Goal: Information Seeking & Learning: Learn about a topic

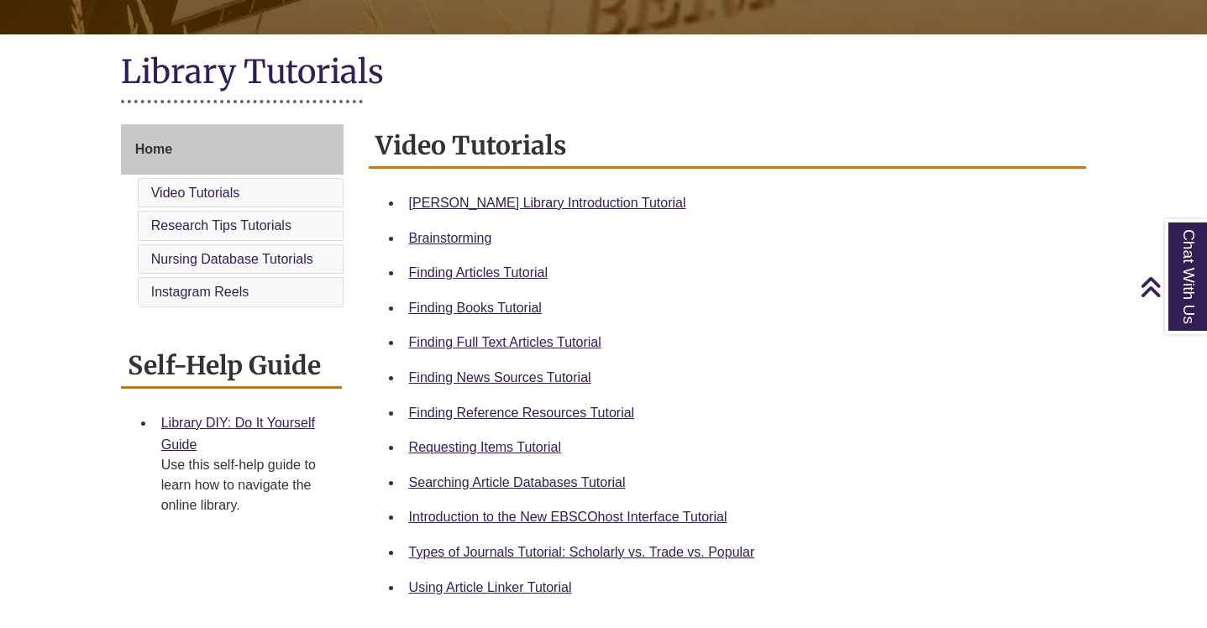
scroll to position [348, 0]
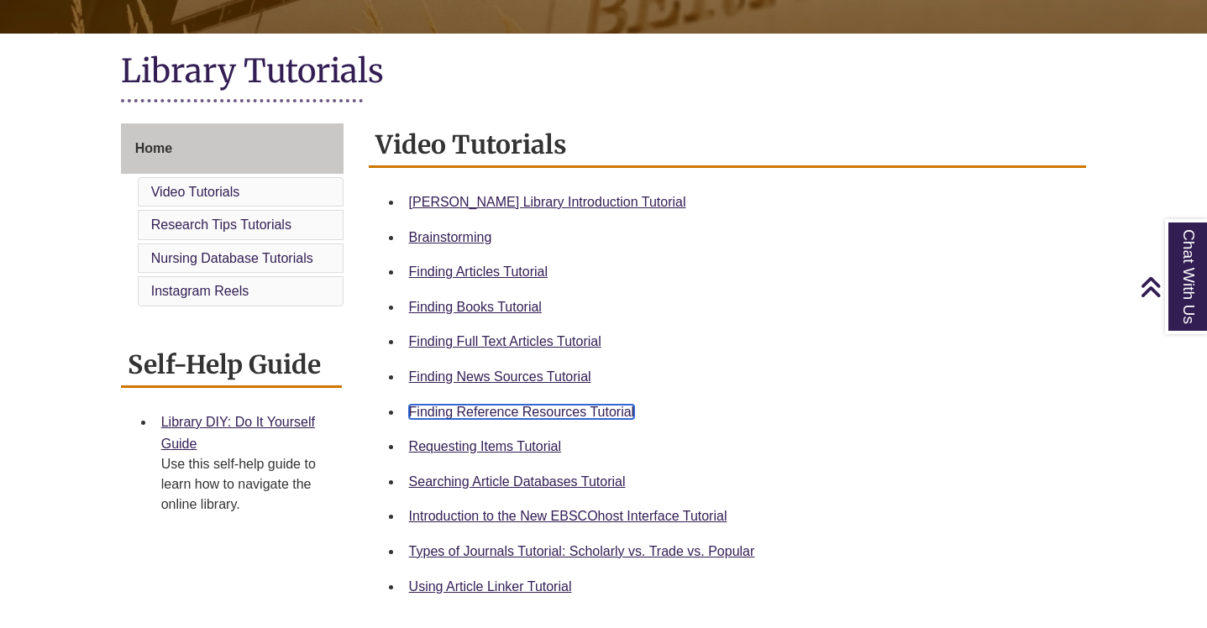
click at [541, 410] on link "Finding Reference Resources Tutorial" at bounding box center [522, 412] width 226 height 14
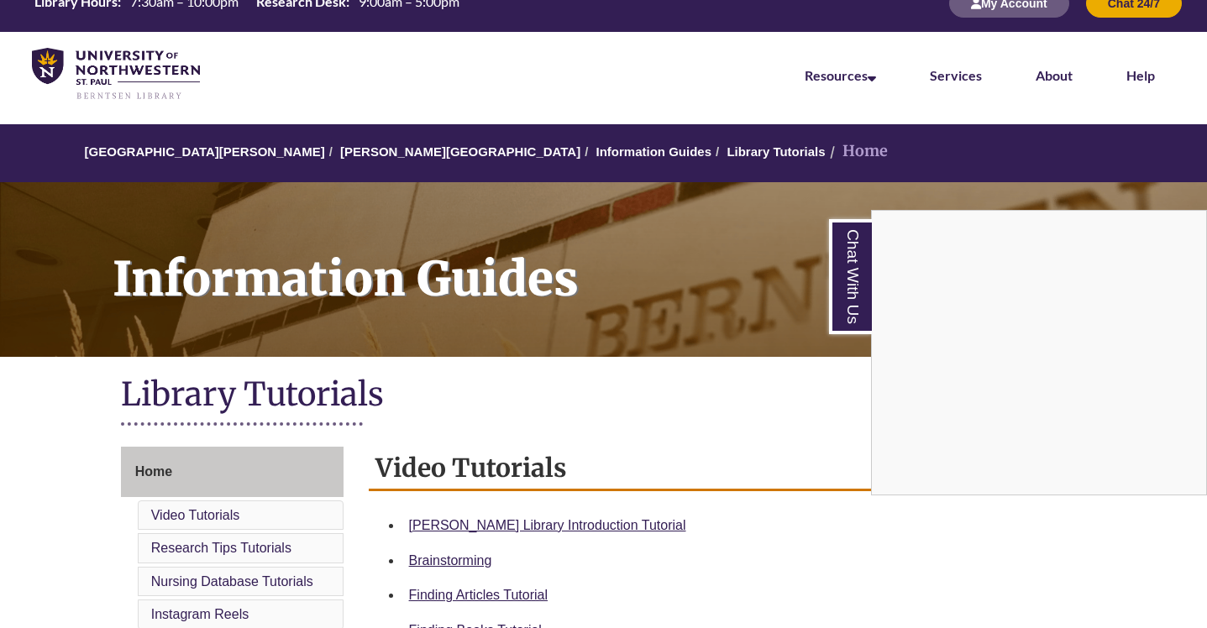
scroll to position [0, 0]
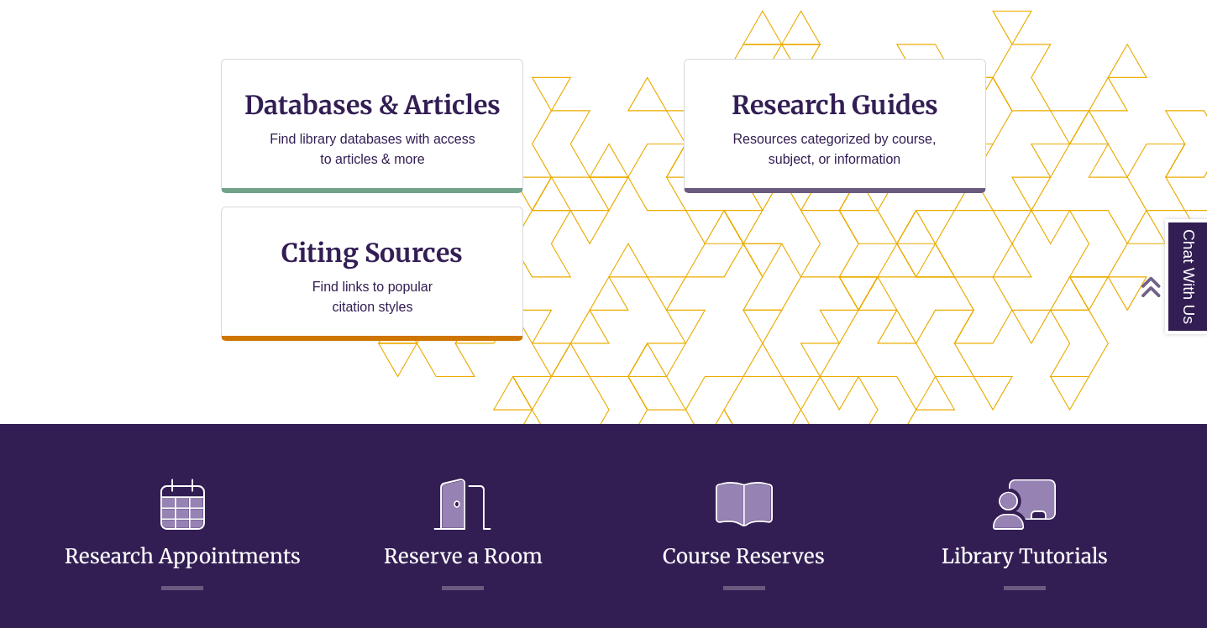
scroll to position [539, 0]
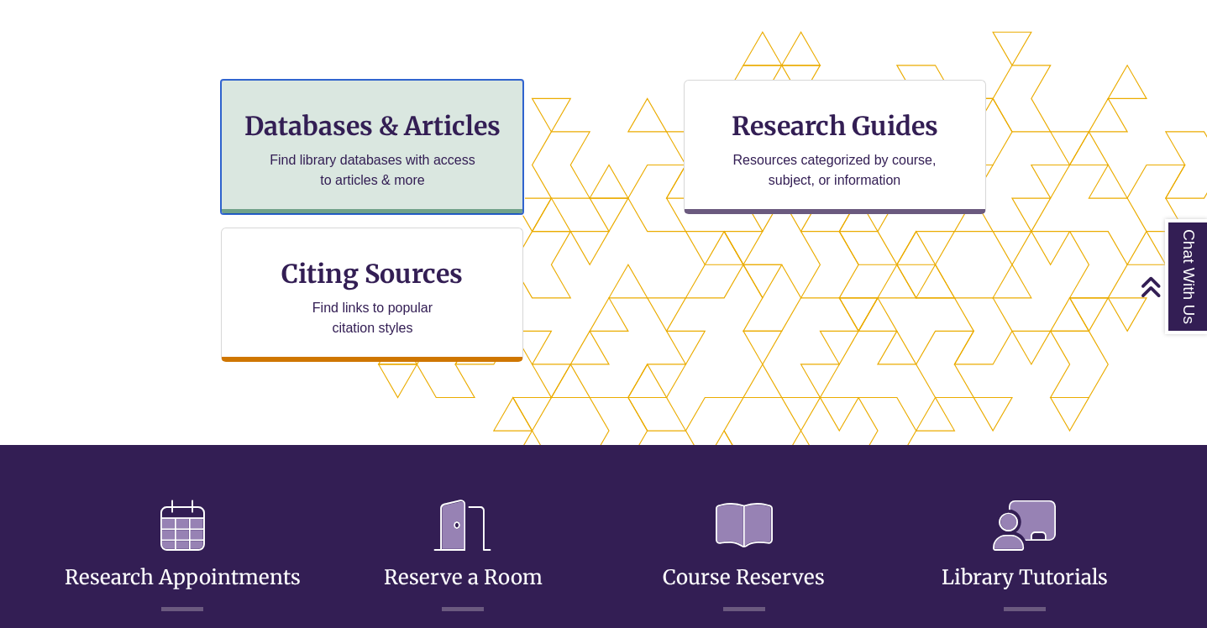
click at [385, 155] on p "Find library databases with access to articles & more" at bounding box center [372, 170] width 219 height 40
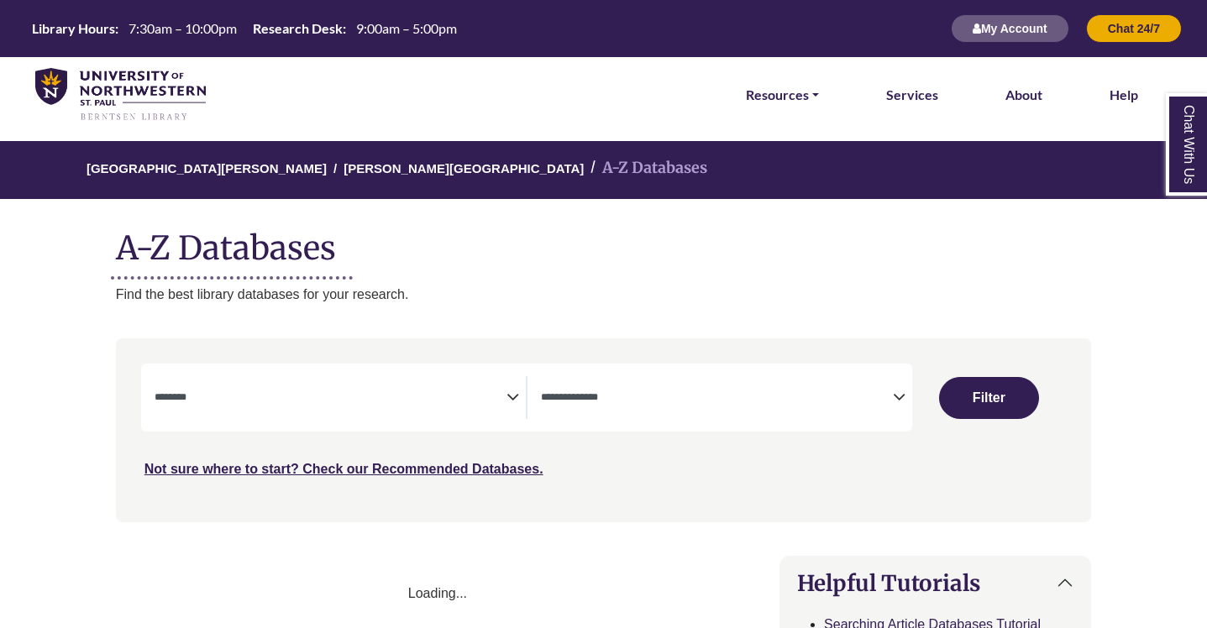
select select "Database Subject Filter"
select select "Database Types Filter"
select select "Database Subject Filter"
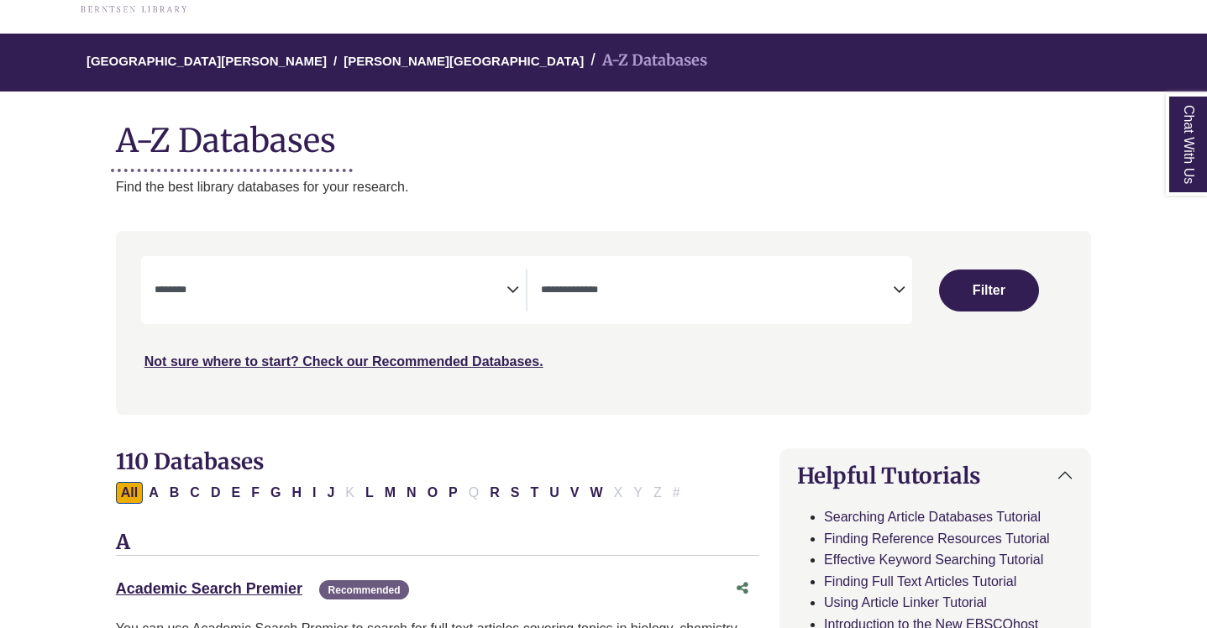
scroll to position [108, 0]
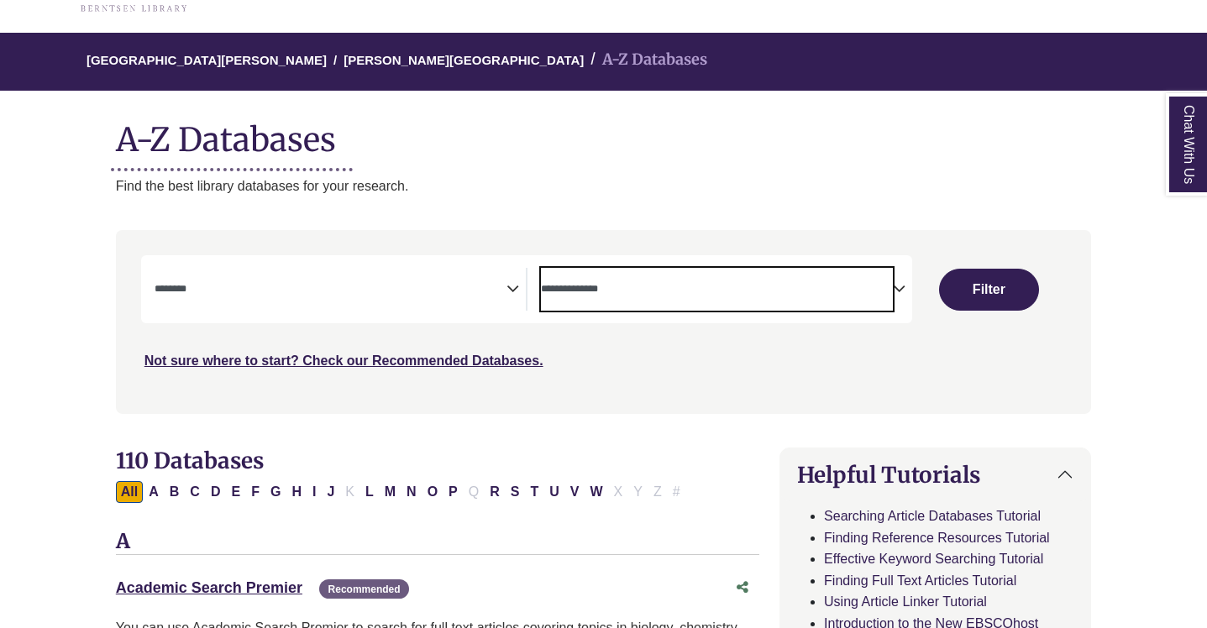
click at [581, 283] on span "Search filters" at bounding box center [717, 287] width 352 height 14
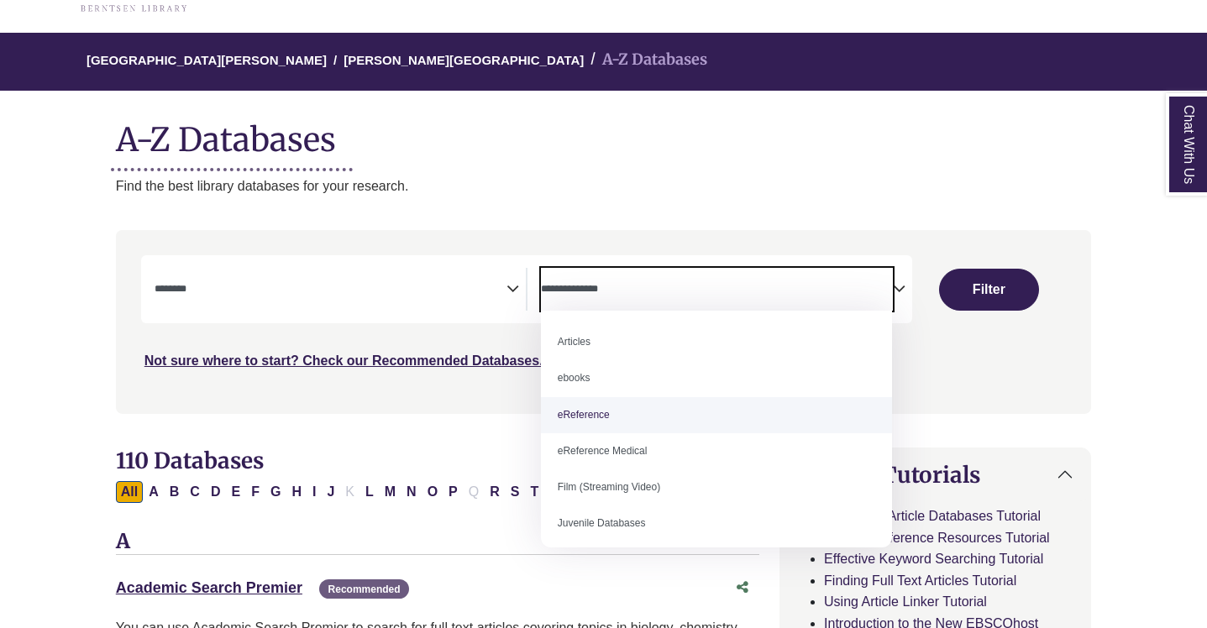
select select "*****"
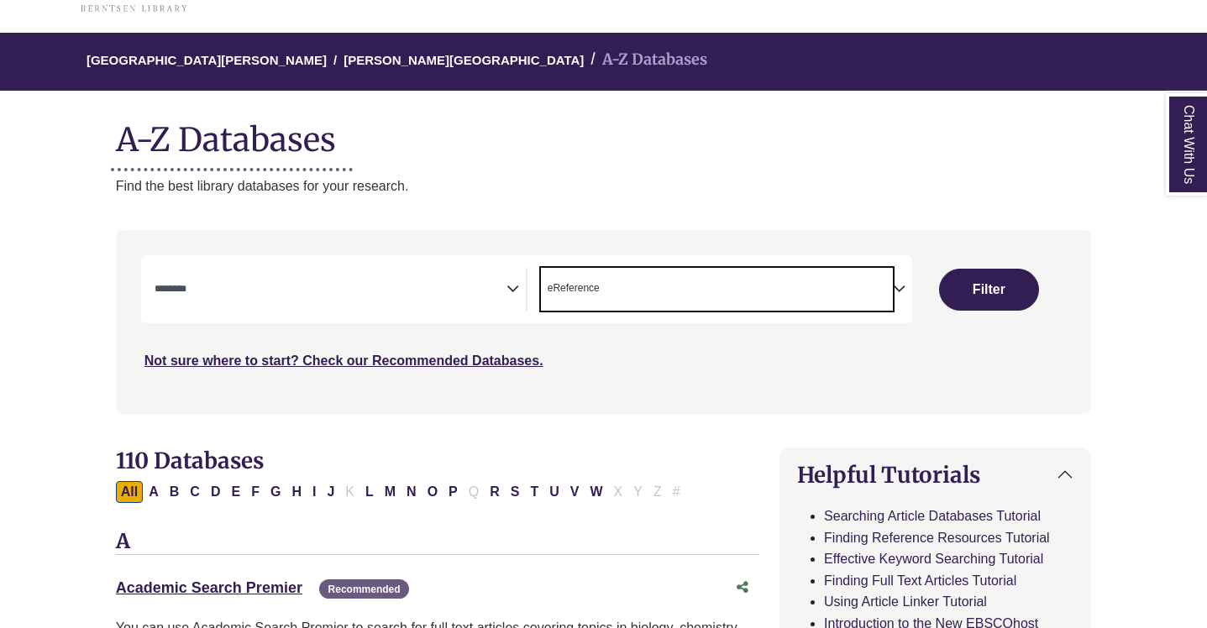
scroll to position [33, 0]
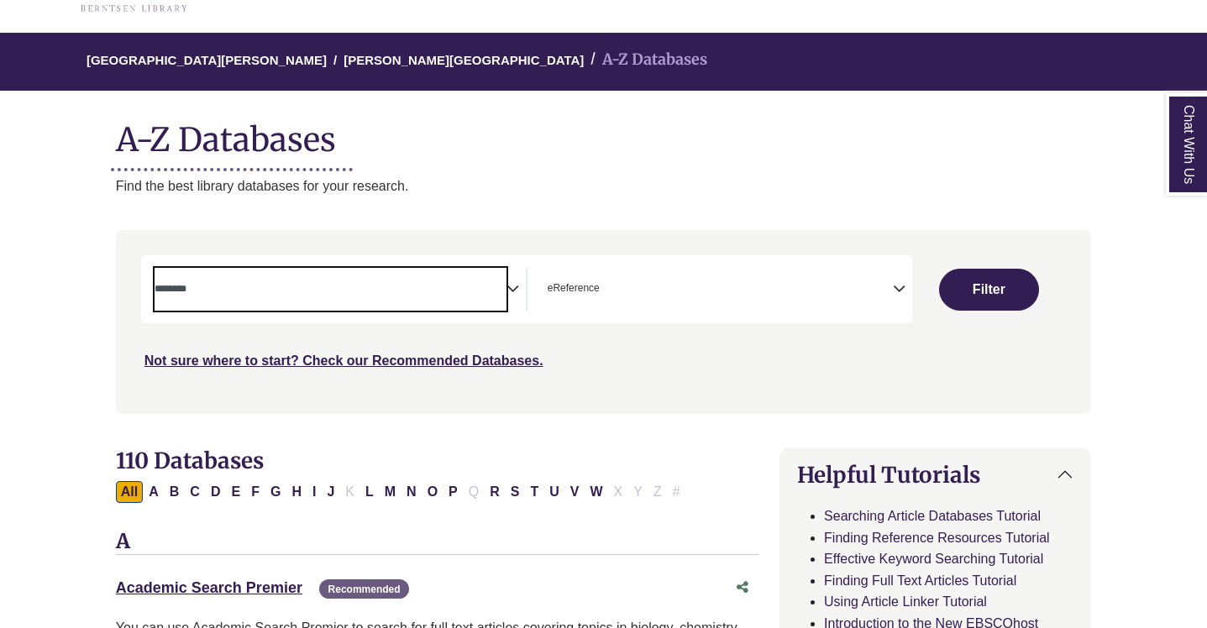
click at [498, 296] on textarea "Search" at bounding box center [331, 290] width 352 height 13
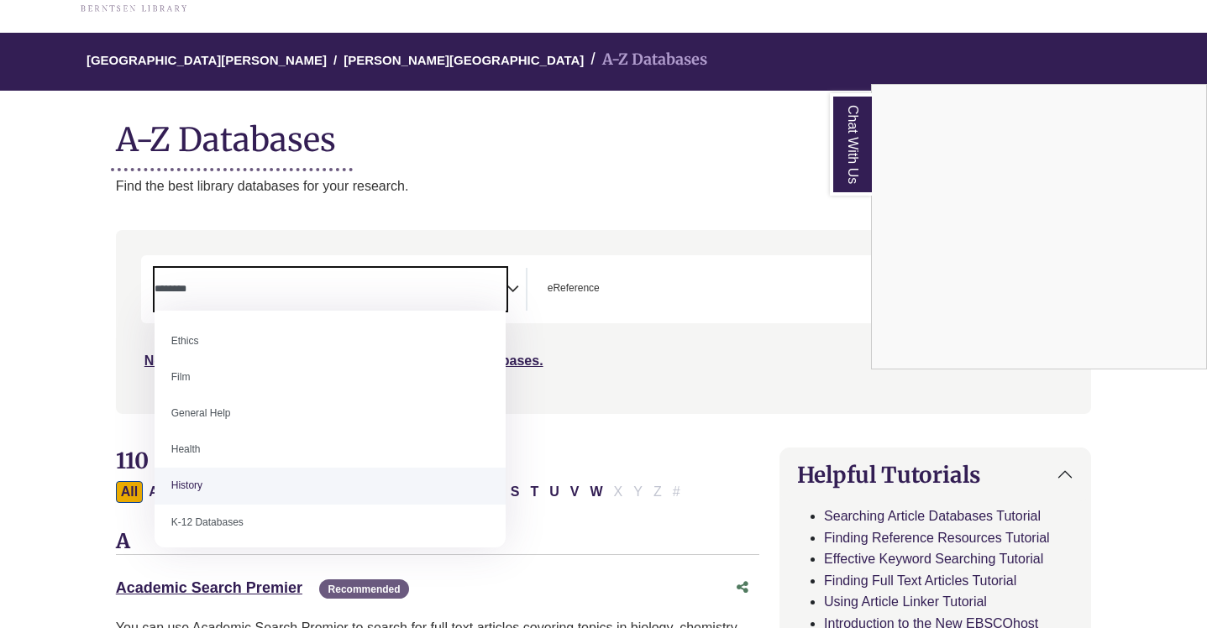
scroll to position [646, 0]
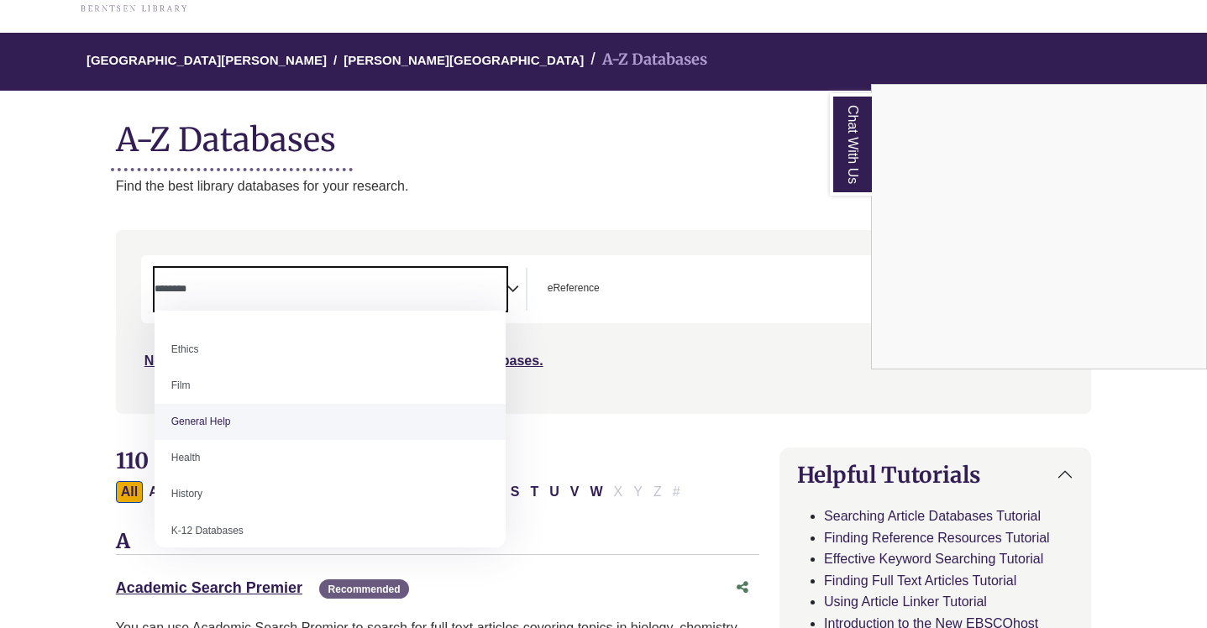
select select "*****"
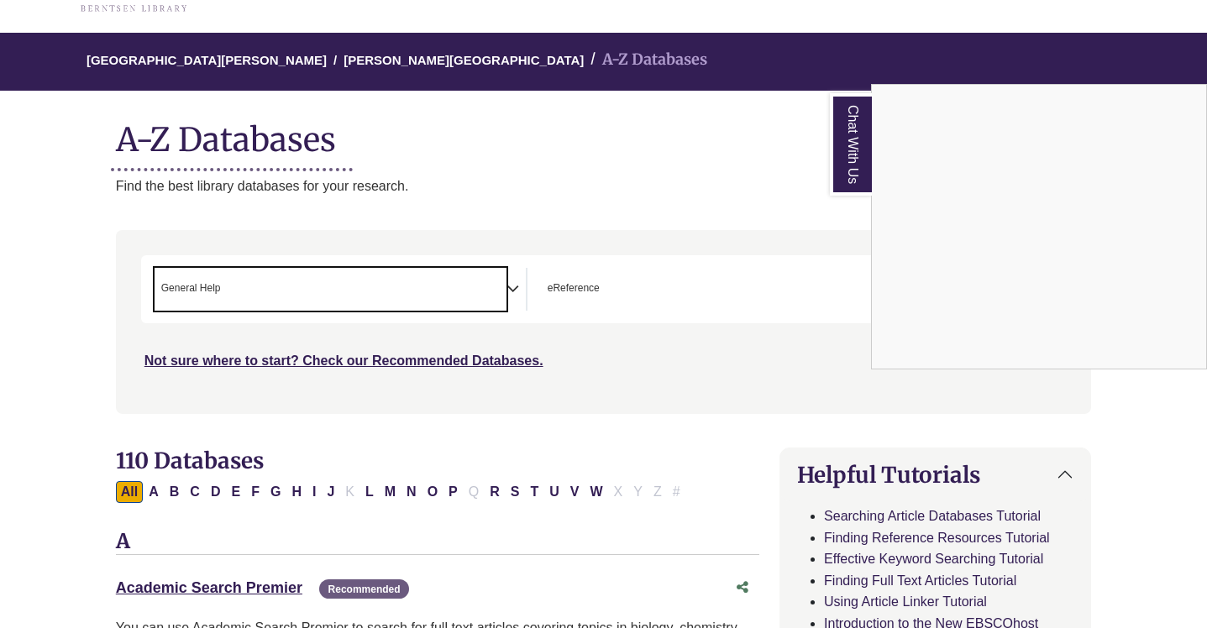
scroll to position [327, 0]
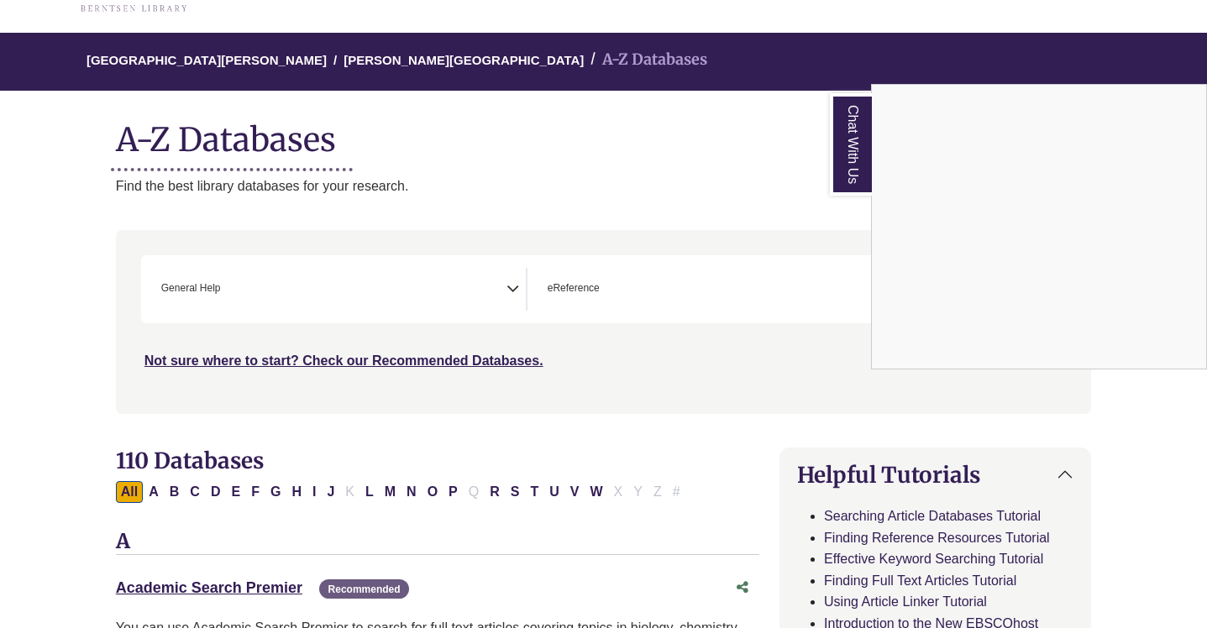
click at [862, 124] on link "Chat With Us" at bounding box center [851, 144] width 42 height 102
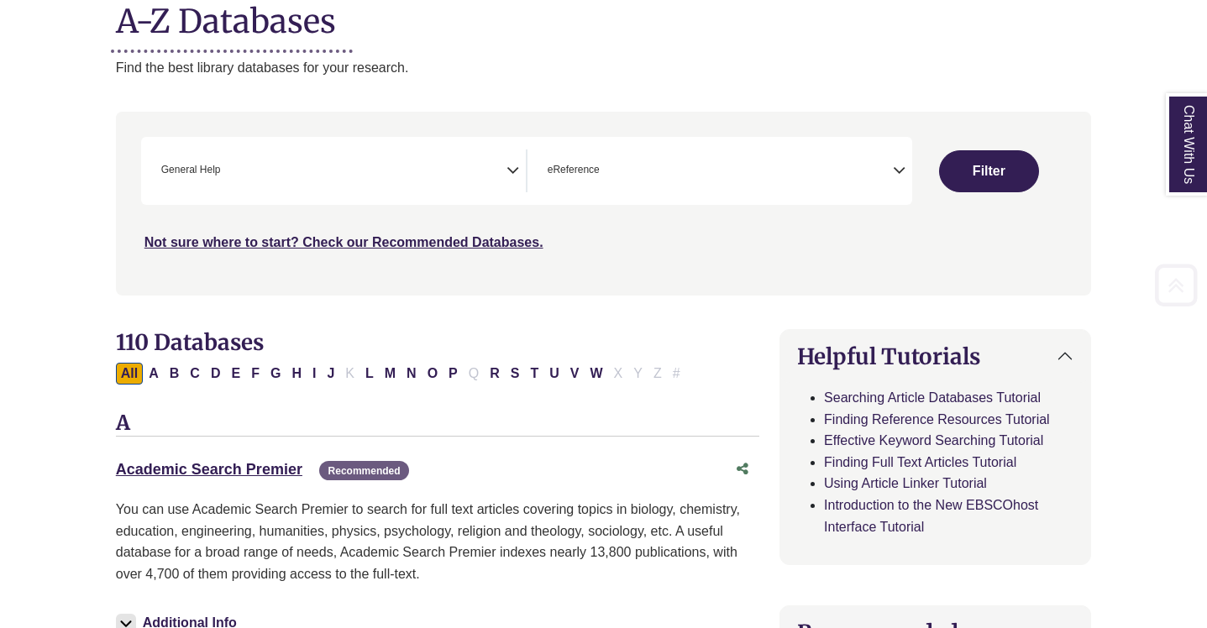
scroll to position [265, 0]
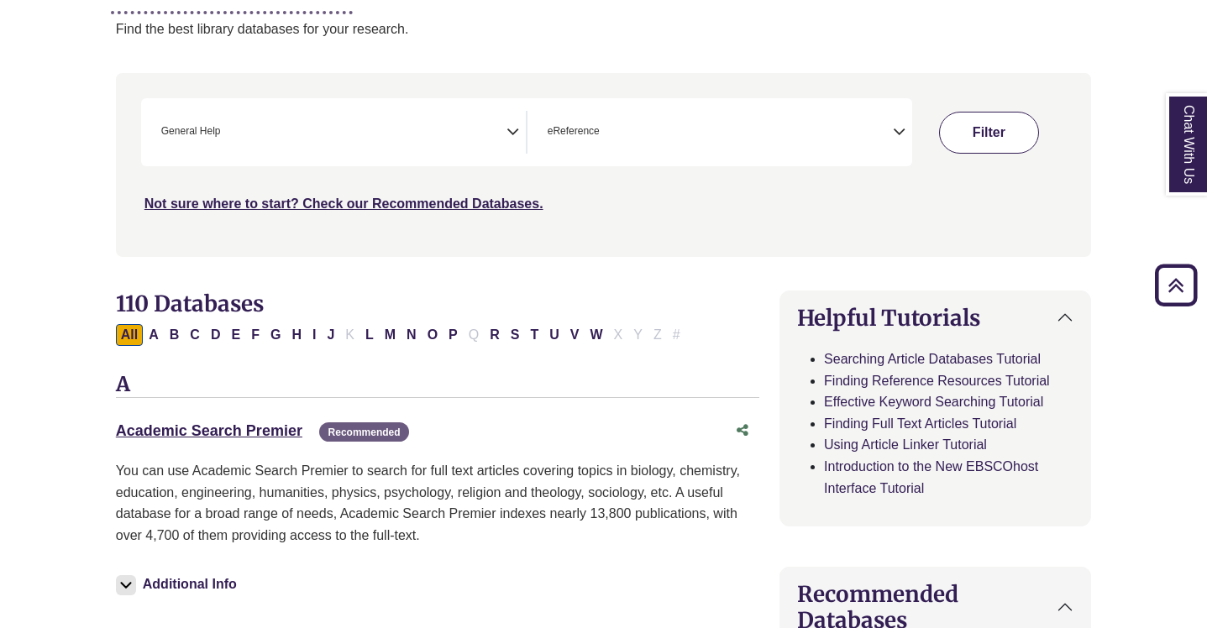
click at [987, 136] on button "Filter" at bounding box center [989, 133] width 101 height 42
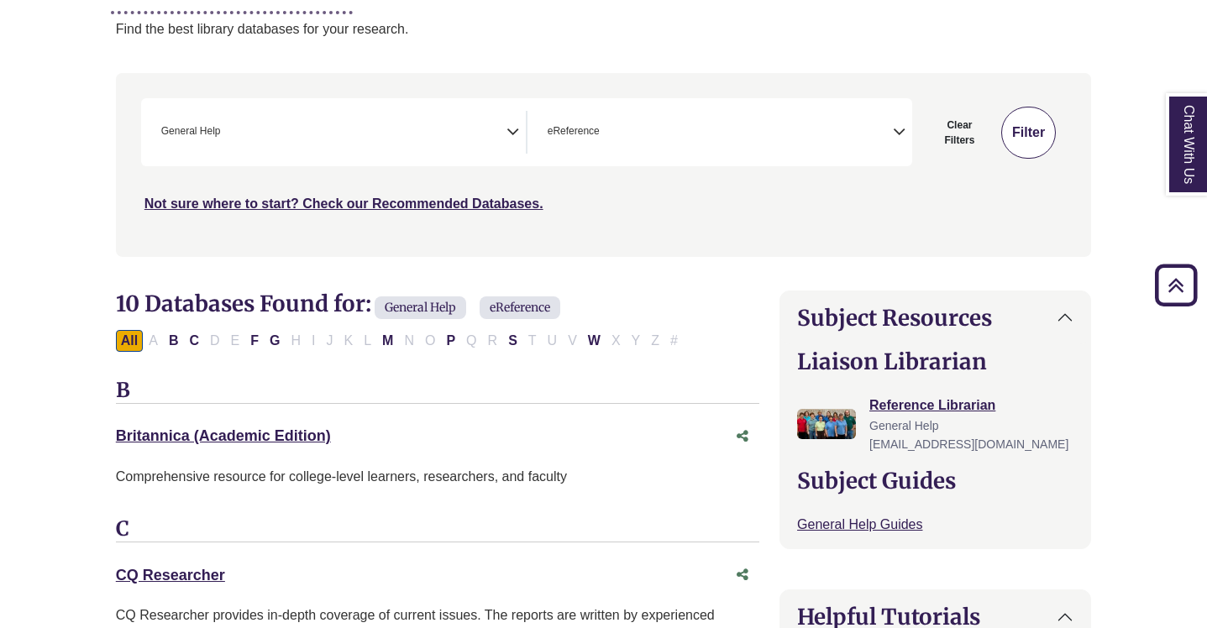
click at [1011, 112] on button "Filter" at bounding box center [1028, 133] width 55 height 52
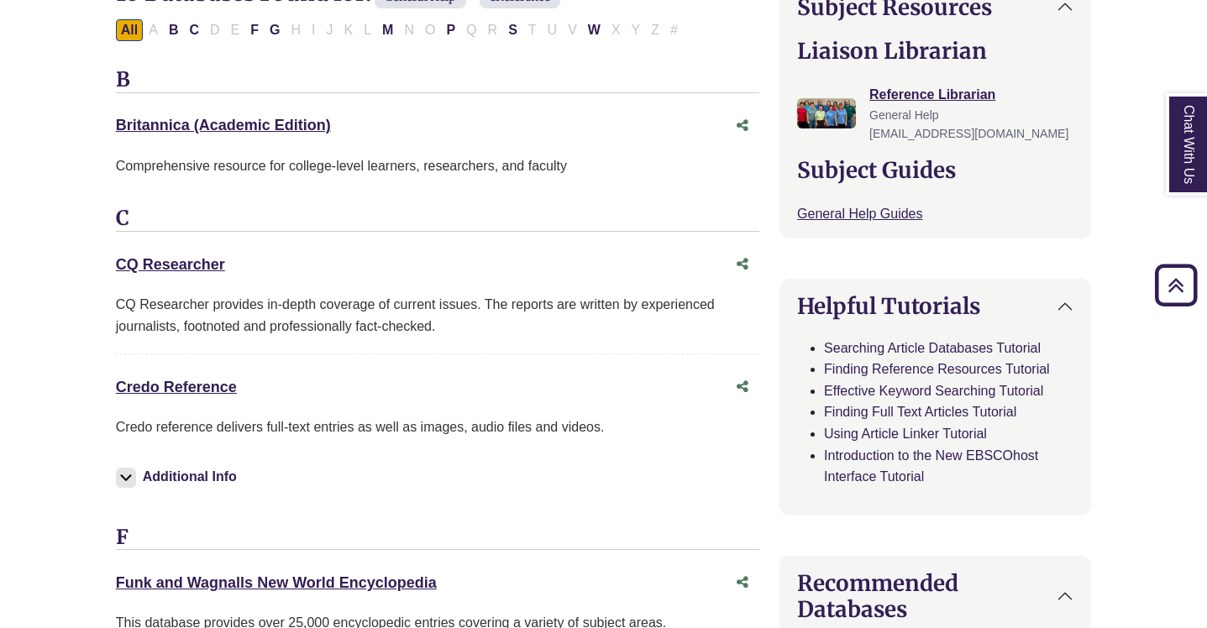
scroll to position [622, 0]
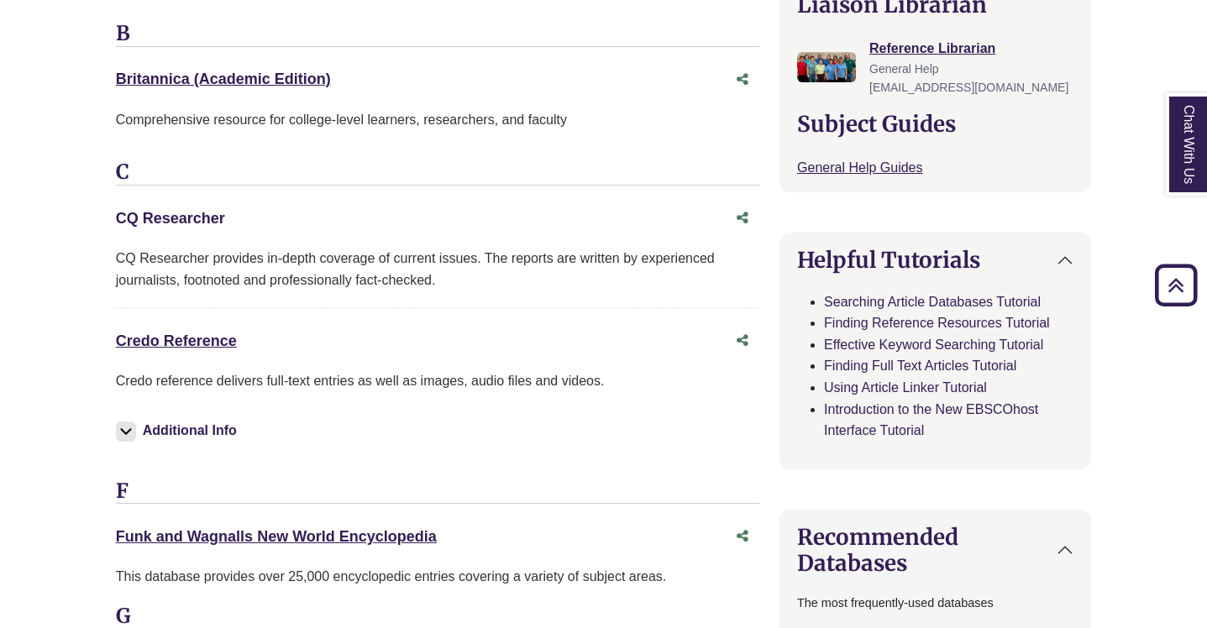
click at [175, 213] on link "CQ Researcher This link opens in a new window" at bounding box center [170, 218] width 109 height 17
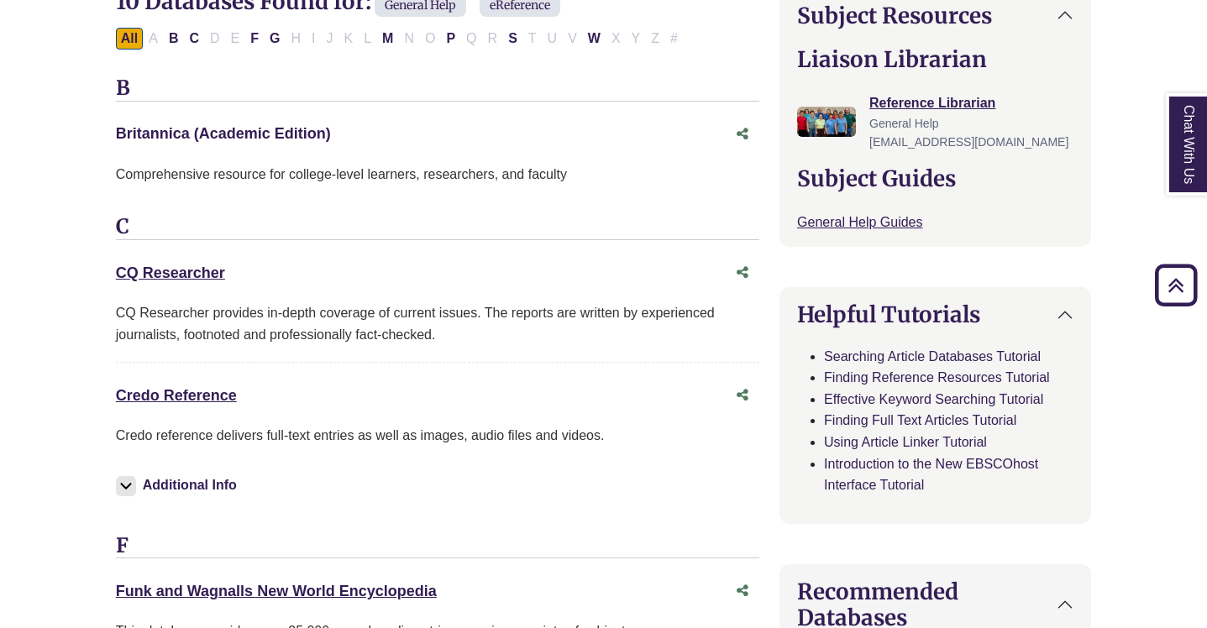
click at [228, 132] on link "Britannica (Academic Edition) This link opens in a new window" at bounding box center [223, 133] width 215 height 17
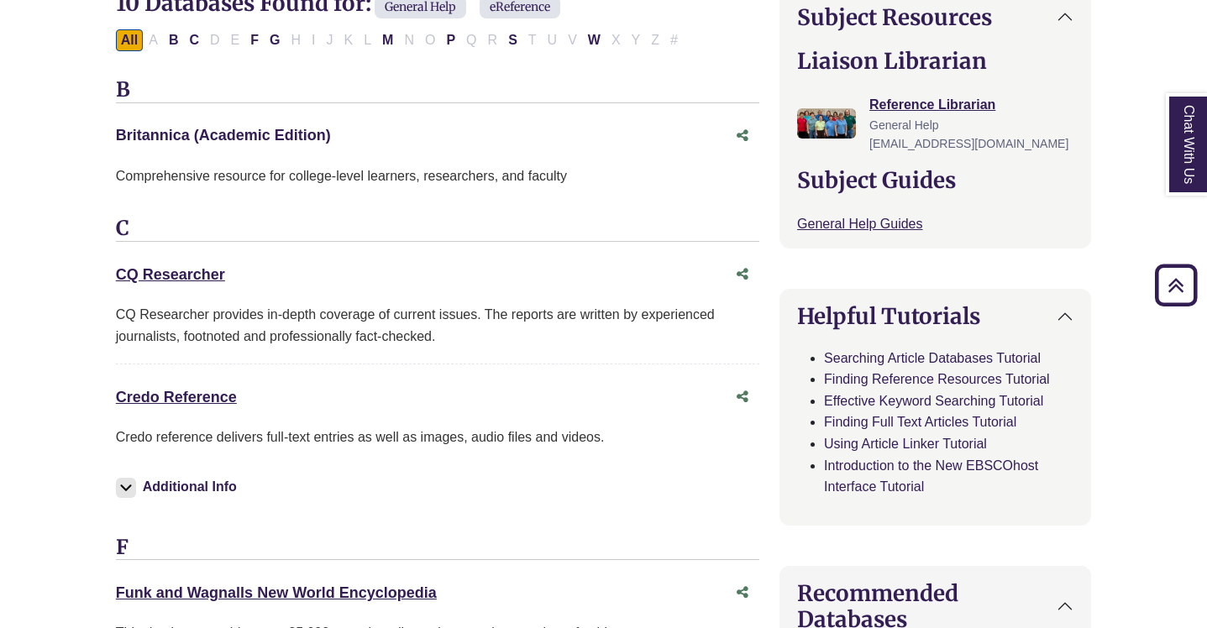
scroll to position [589, 0]
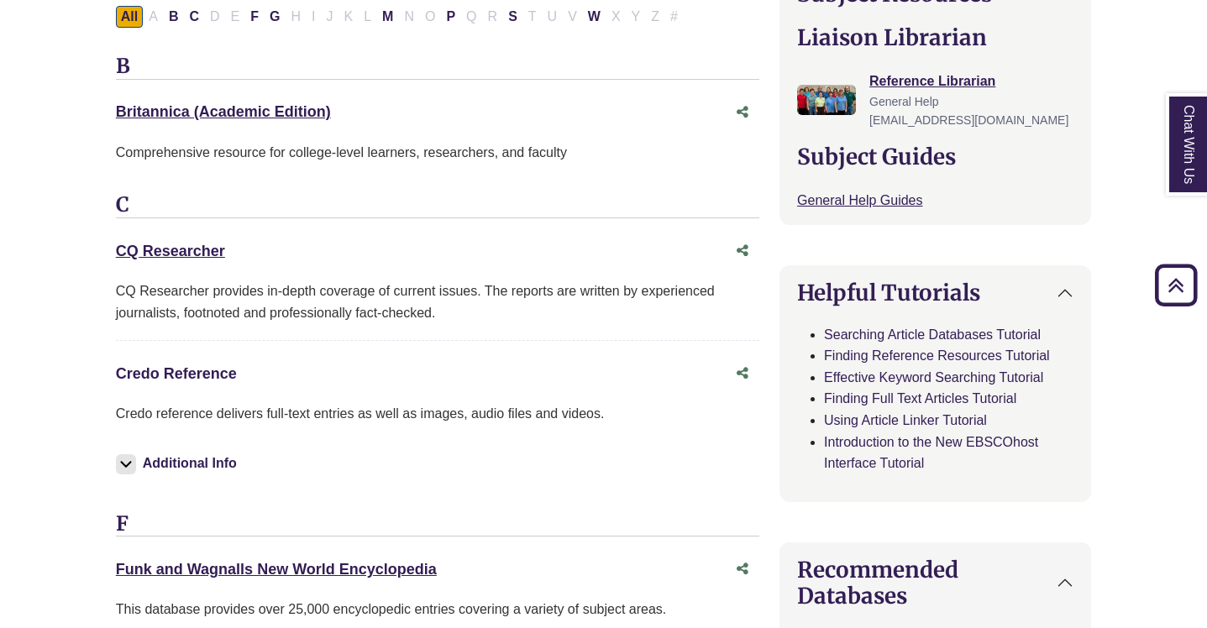
click at [173, 373] on link "Credo Reference This link opens in a new window" at bounding box center [176, 373] width 121 height 17
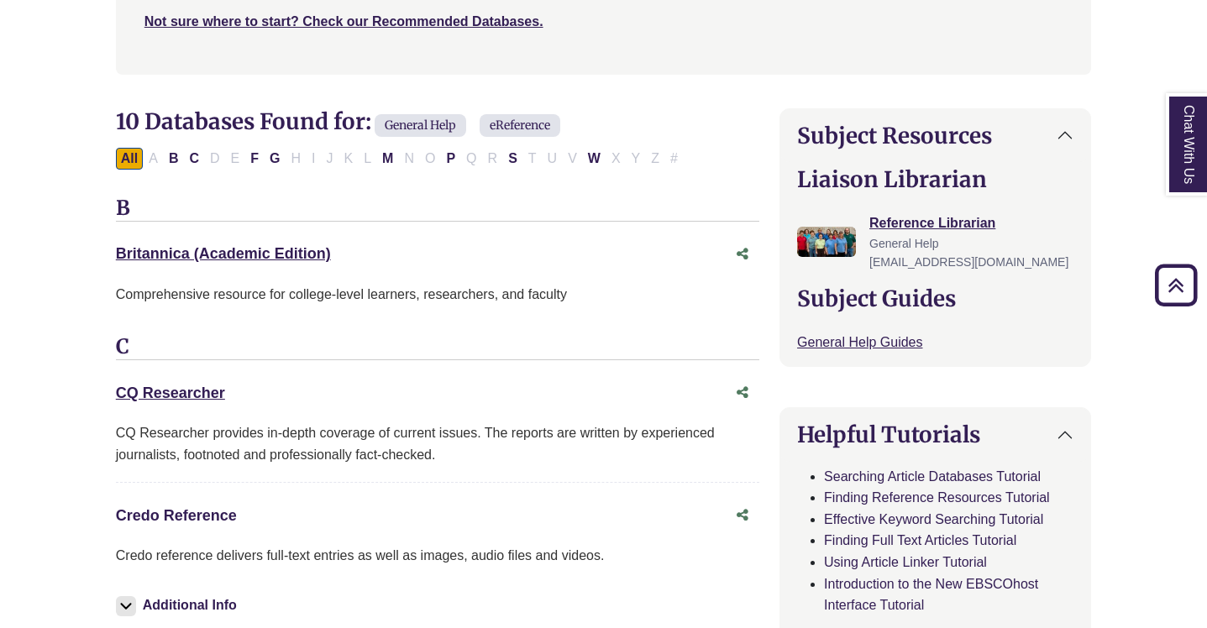
scroll to position [456, 0]
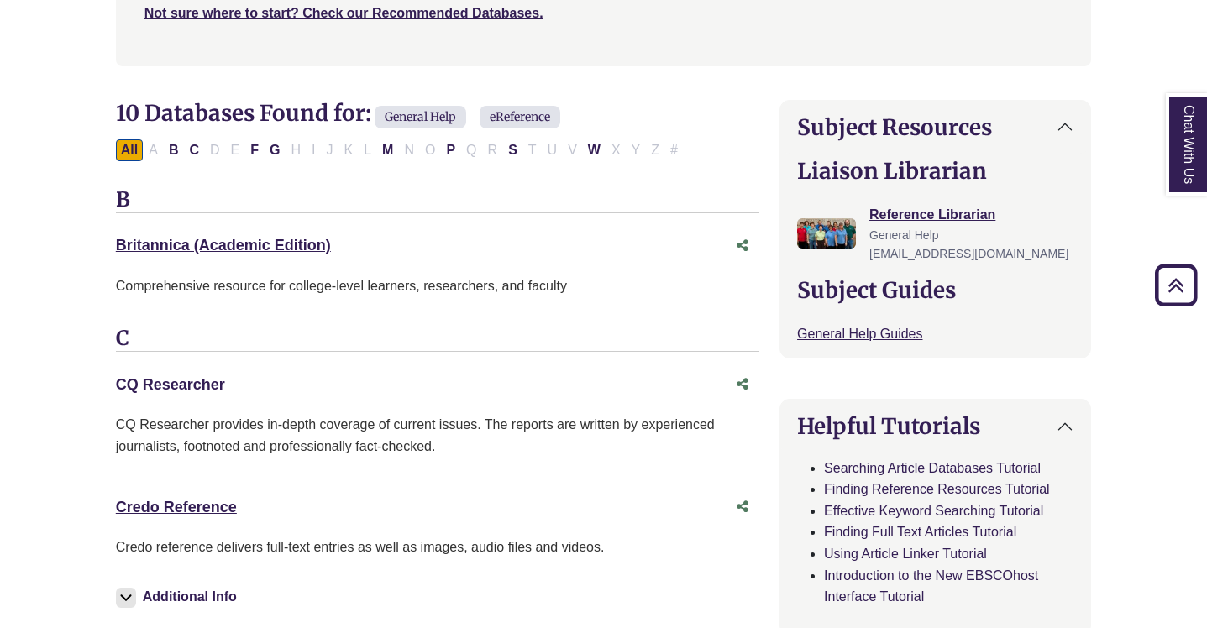
click at [197, 385] on link "CQ Researcher This link opens in a new window" at bounding box center [170, 384] width 109 height 17
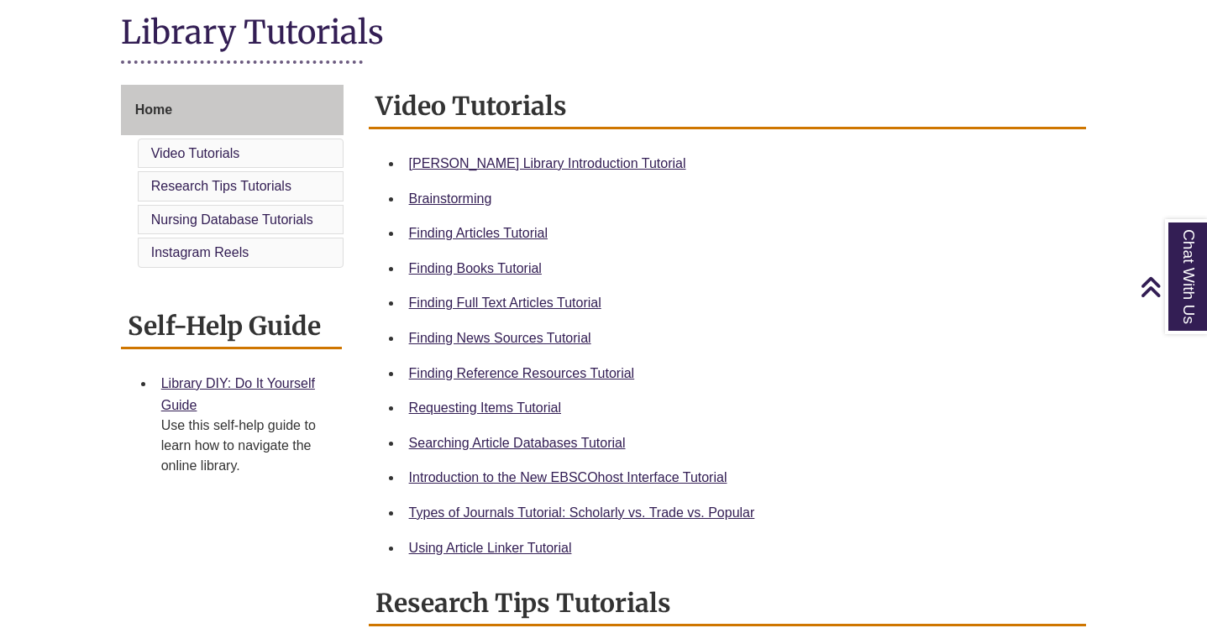
scroll to position [388, 0]
click at [483, 342] on link "Finding News Sources Tutorial" at bounding box center [500, 337] width 182 height 14
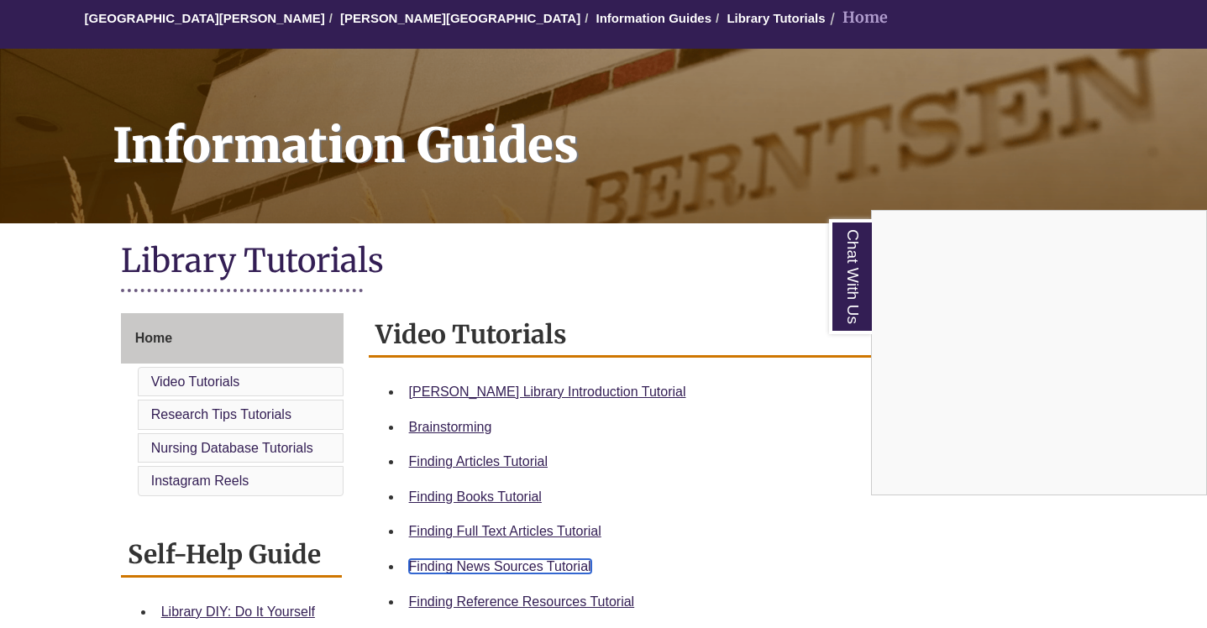
scroll to position [97, 0]
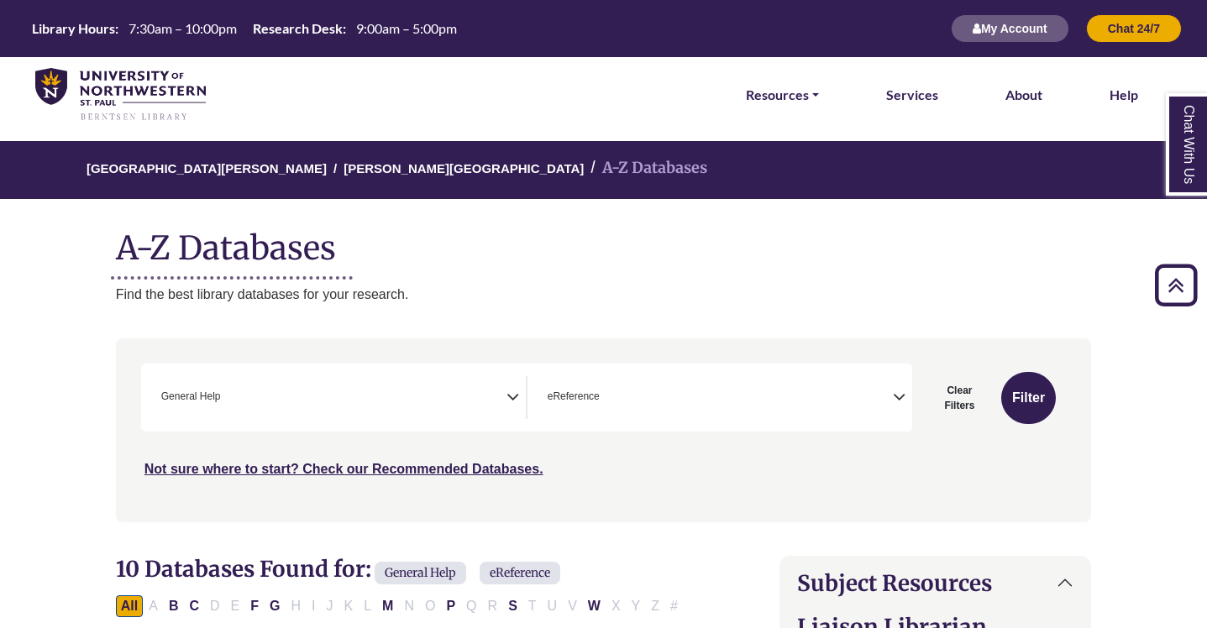
select select "*****"
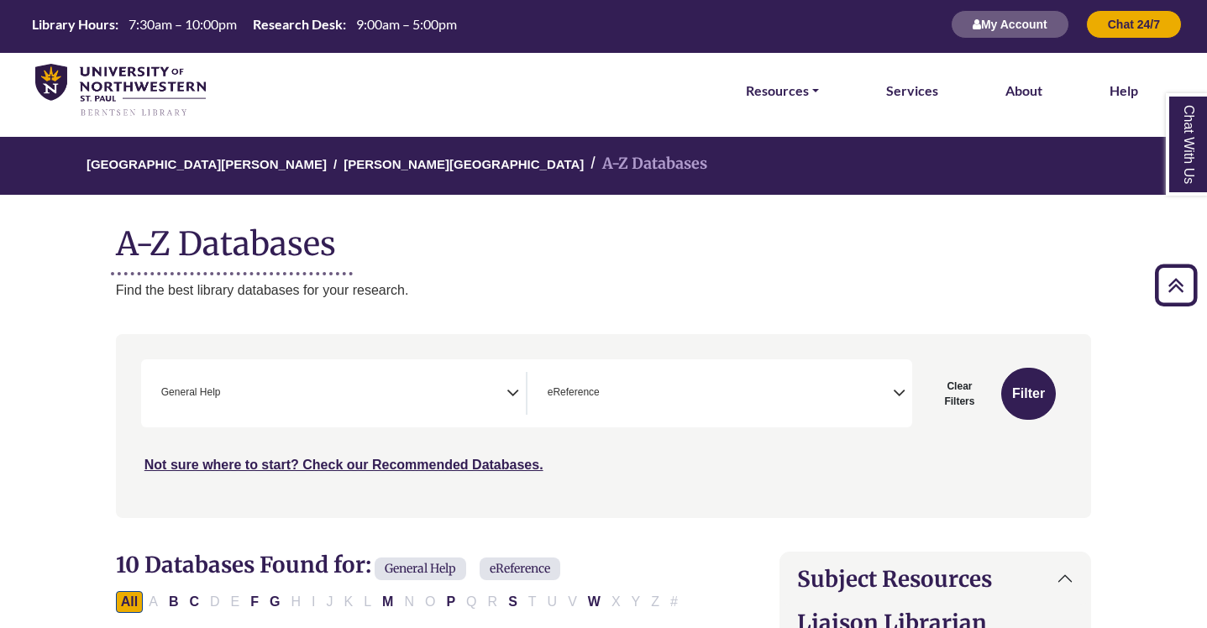
scroll to position [33, 0]
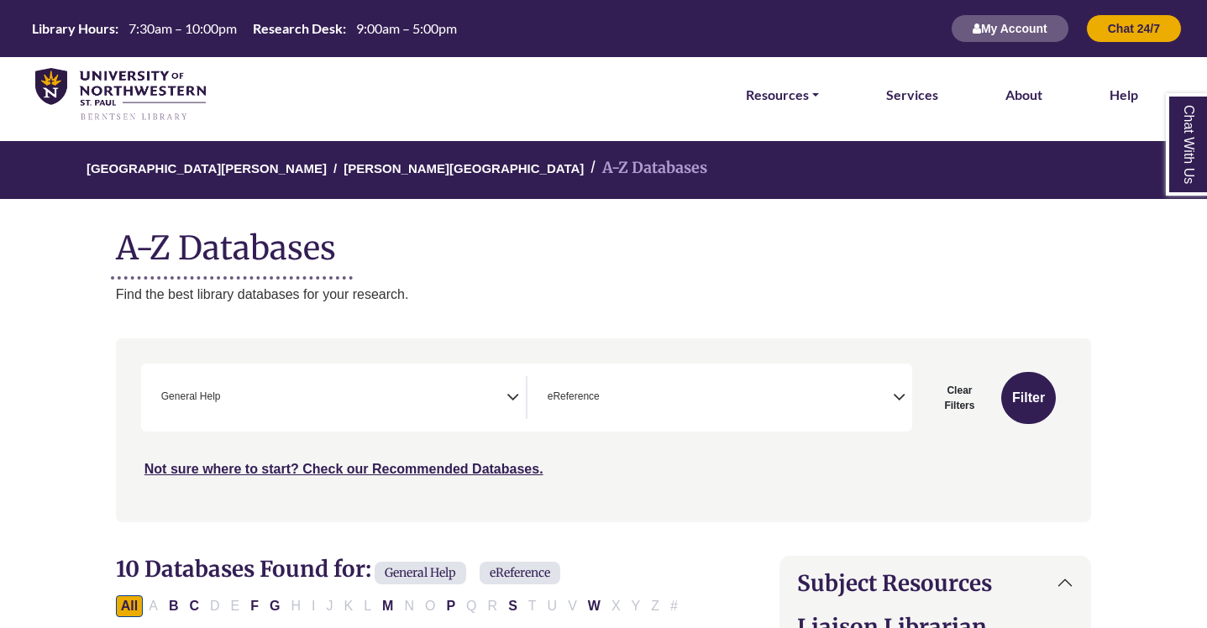
click at [133, 90] on img at bounding box center [120, 95] width 170 height 54
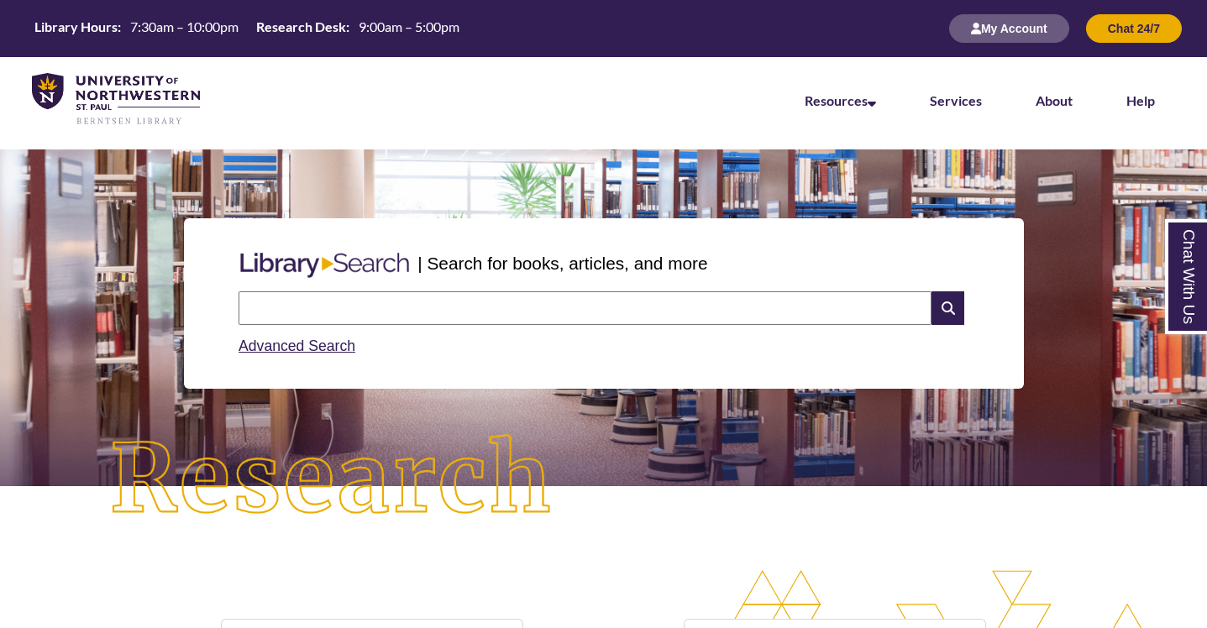
click at [272, 324] on input "text" at bounding box center [584, 308] width 693 height 34
type input "**********"
